Goal: Check status: Check status

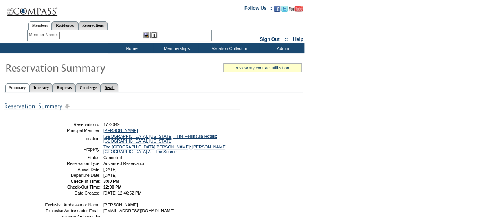
click at [119, 84] on link "Detail" at bounding box center [110, 87] width 18 height 8
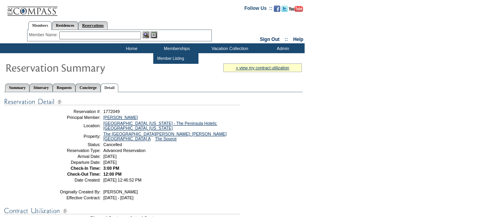
click at [108, 26] on link "Reservations" at bounding box center [92, 25] width 29 height 8
click at [78, 32] on input "text" at bounding box center [74, 35] width 35 height 8
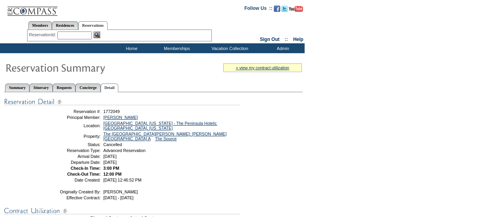
paste input "1690286"
type input "1690286"
click at [99, 35] on img at bounding box center [97, 34] width 7 height 7
